Goal: Navigation & Orientation: Find specific page/section

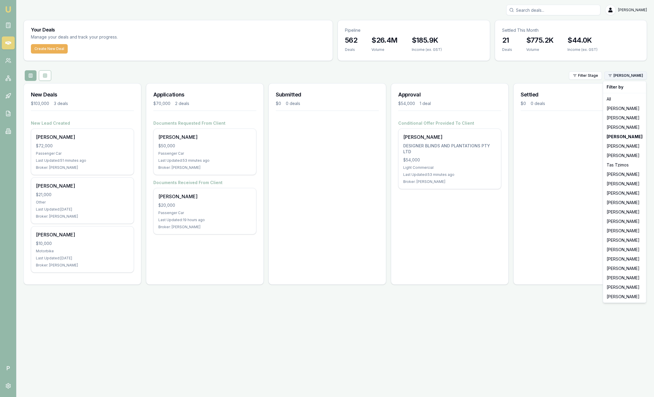
click at [633, 76] on html "Emu Broker P [PERSON_NAME] Toggle Menu Your Deals Manage your deals and track y…" at bounding box center [327, 198] width 654 height 397
click at [6, 80] on html "Emu Broker P [PERSON_NAME] Toggle Menu Your Deals Manage your deals and track y…" at bounding box center [327, 198] width 654 height 397
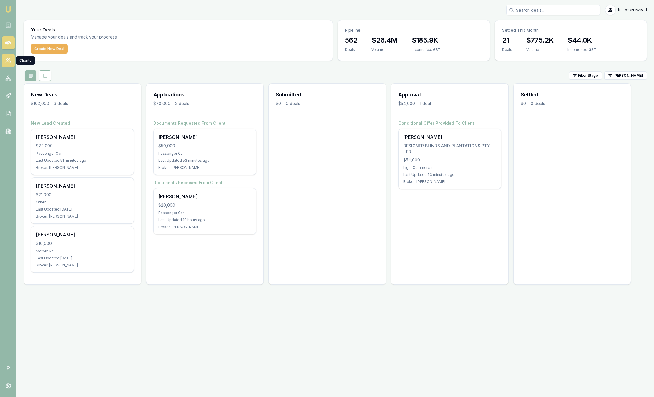
click at [11, 59] on link at bounding box center [8, 60] width 13 height 13
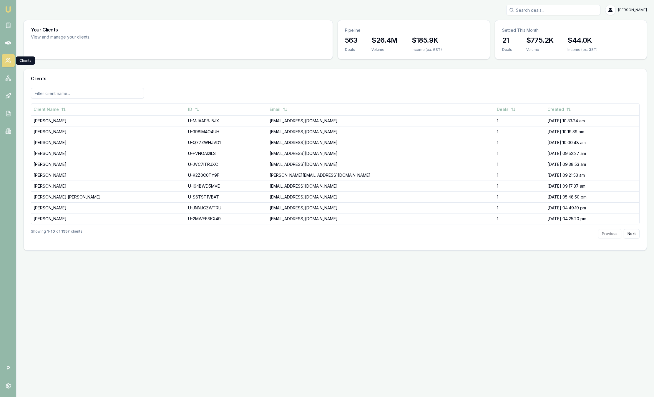
click at [11, 10] on img at bounding box center [8, 9] width 7 height 7
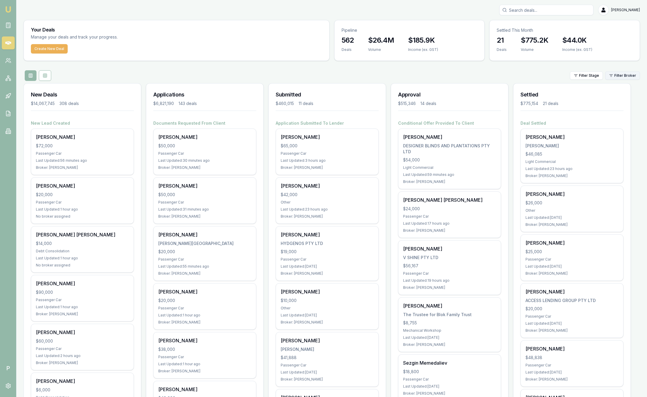
click at [626, 78] on html "Emu Broker P [PERSON_NAME] Toggle Menu Your Deals Manage your deals and track y…" at bounding box center [323, 198] width 647 height 397
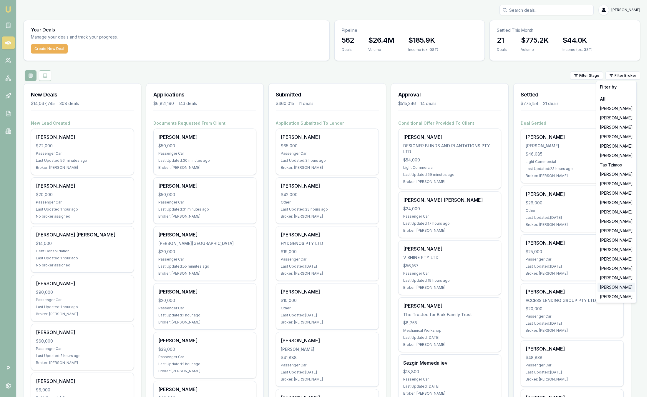
click at [615, 289] on div "[PERSON_NAME]" at bounding box center [616, 287] width 38 height 9
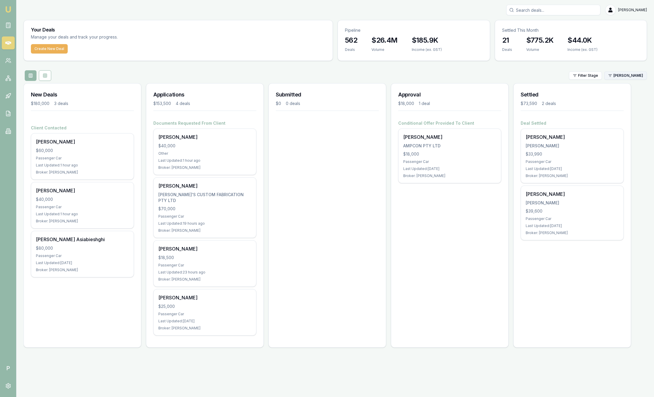
click at [634, 75] on html "Emu Broker P [PERSON_NAME] Toggle Menu Your Deals Manage your deals and track y…" at bounding box center [327, 198] width 654 height 397
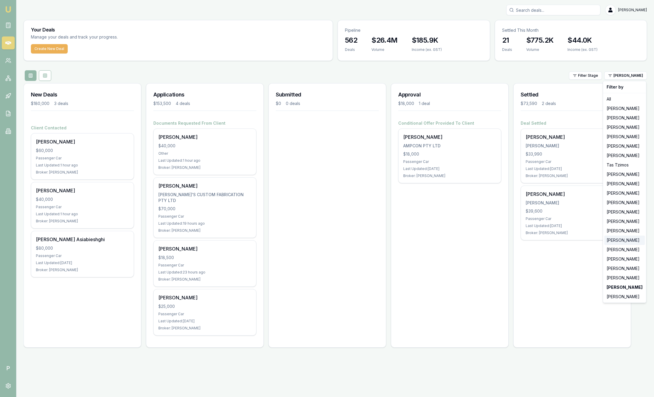
click at [622, 240] on div "[PERSON_NAME]" at bounding box center [624, 240] width 41 height 9
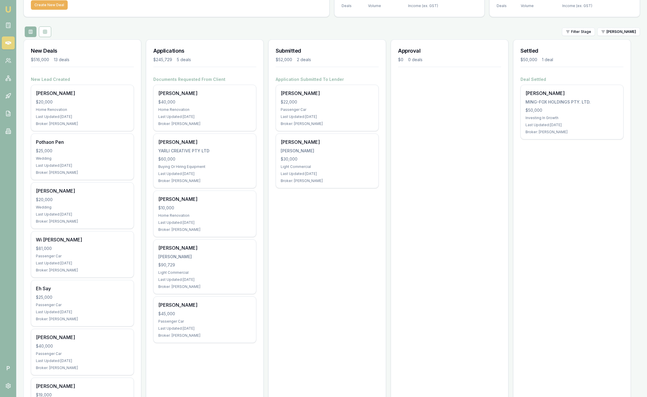
scroll to position [44, 0]
